Goal: Navigation & Orientation: Understand site structure

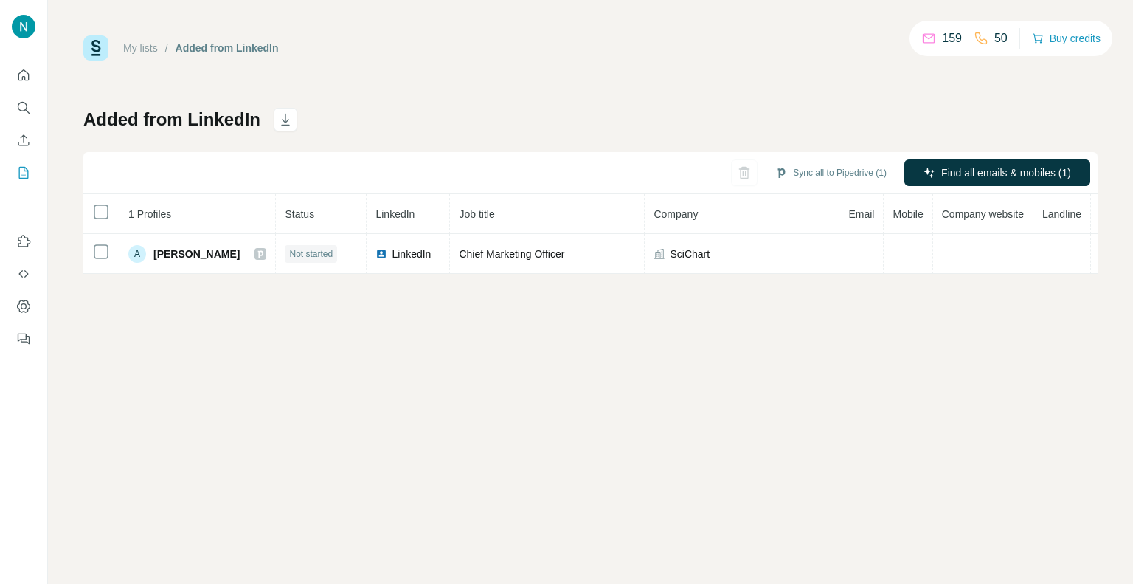
drag, startPoint x: 20, startPoint y: 110, endPoint x: 61, endPoint y: 80, distance: 50.6
click at [61, 80] on div "My lists / Added from LinkedIn 159 50 Buy credits Added from LinkedIn Sync all …" at bounding box center [566, 292] width 1133 height 584
drag, startPoint x: 20, startPoint y: 103, endPoint x: 68, endPoint y: 77, distance: 54.1
click at [68, 77] on div "My lists / Added from LinkedIn 159 50 Buy credits Added from LinkedIn Sync all …" at bounding box center [590, 292] width 1085 height 584
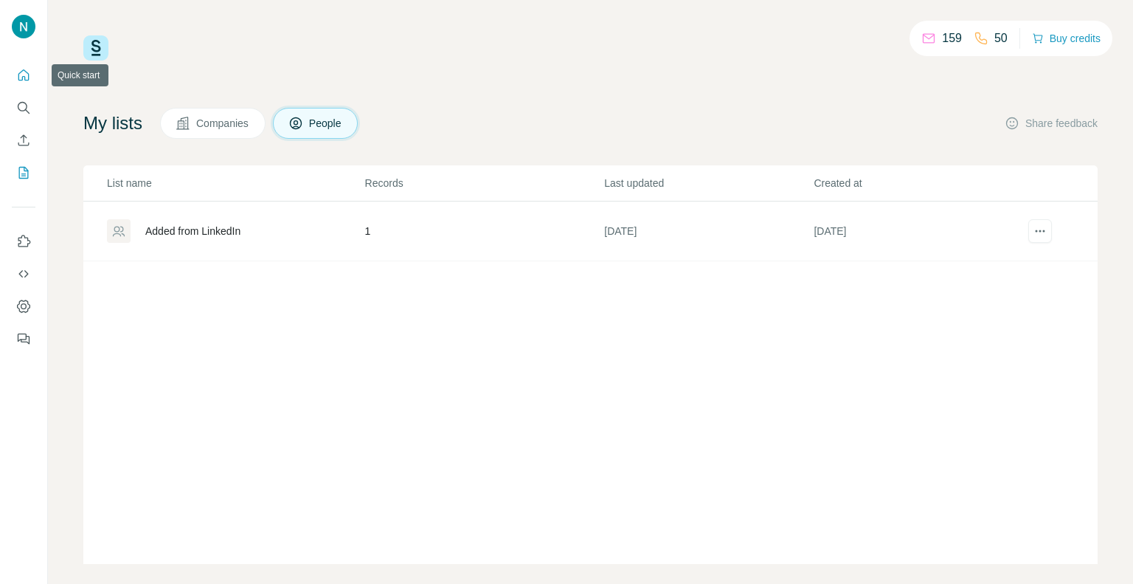
click at [24, 76] on icon "Quick start" at bounding box center [23, 74] width 11 height 11
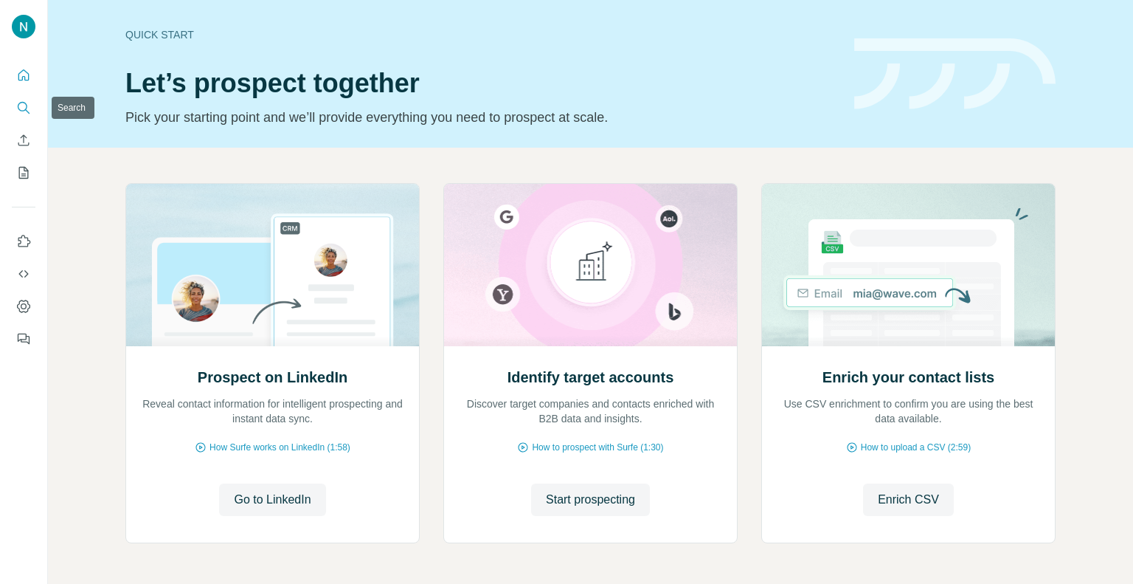
click at [19, 108] on icon "Search" at bounding box center [23, 107] width 15 height 15
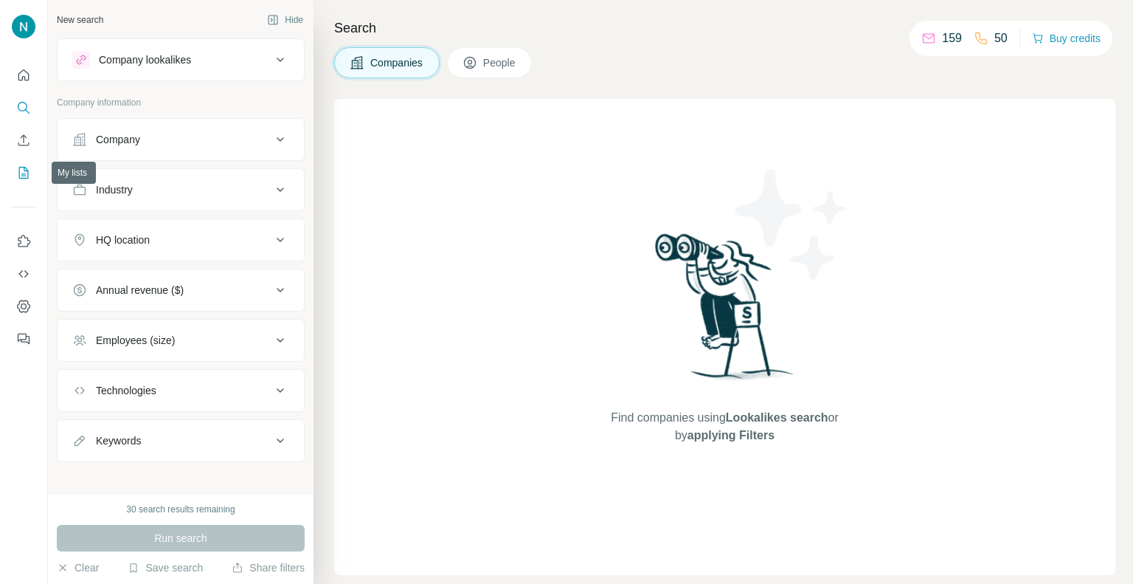
click at [26, 168] on icon "My lists" at bounding box center [24, 173] width 10 height 12
